Goal: Task Accomplishment & Management: Use online tool/utility

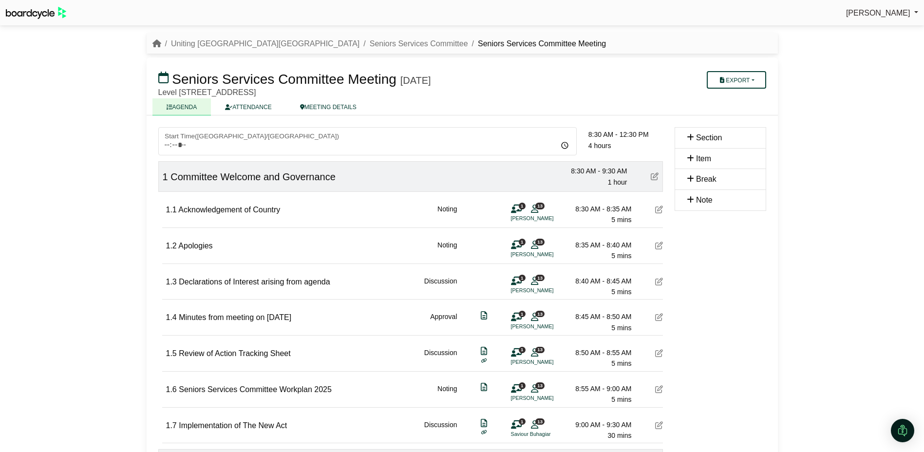
click at [743, 76] on div at bounding box center [462, 226] width 924 height 452
click at [735, 81] on button "Export" at bounding box center [736, 80] width 59 height 18
click at [736, 97] on link "Agenda" at bounding box center [749, 97] width 85 height 15
click at [894, 53] on div "[PERSON_NAME] Sign Out Uniting NSW.ACT Seniors Services Committee Seniors Servi…" at bounding box center [462, 226] width 924 height 452
